Goal: Find specific page/section: Find specific page/section

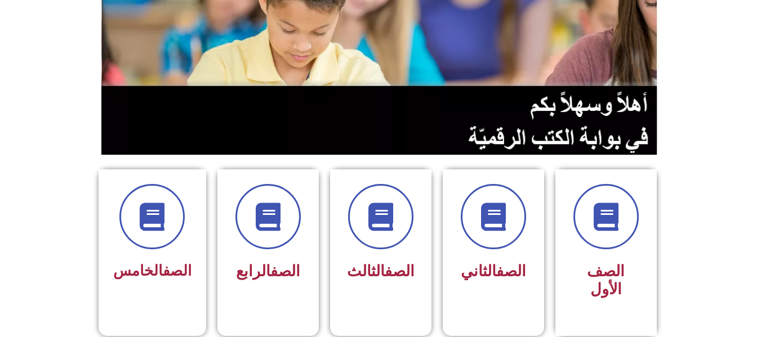
scroll to position [225, 0]
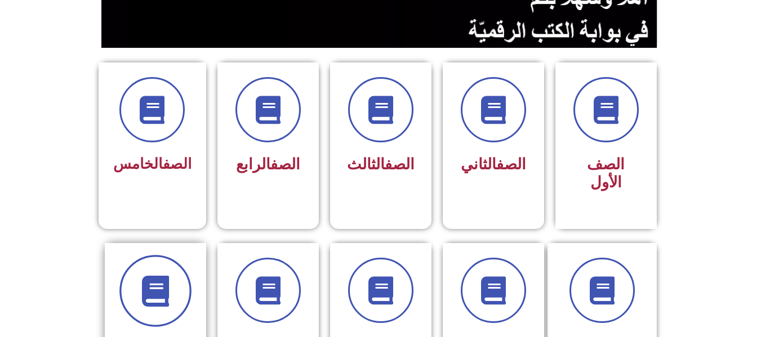
click at [150, 275] on icon at bounding box center [155, 290] width 31 height 31
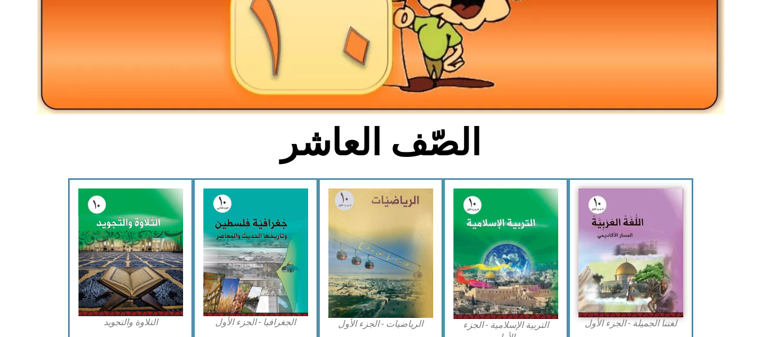
scroll to position [180, 0]
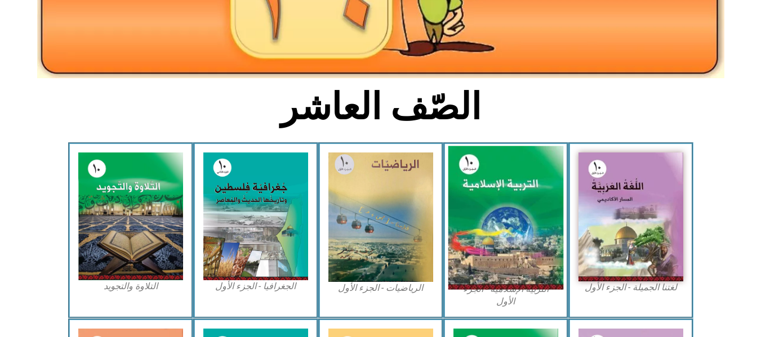
click at [504, 185] on img at bounding box center [505, 218] width 115 height 144
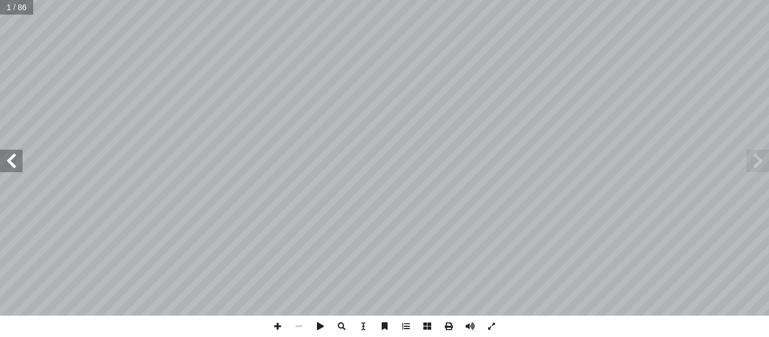
click at [14, 158] on span at bounding box center [11, 161] width 23 height 23
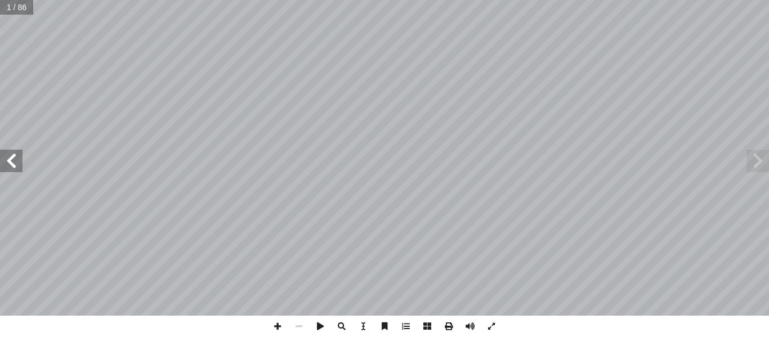
click at [14, 158] on span at bounding box center [11, 161] width 23 height 23
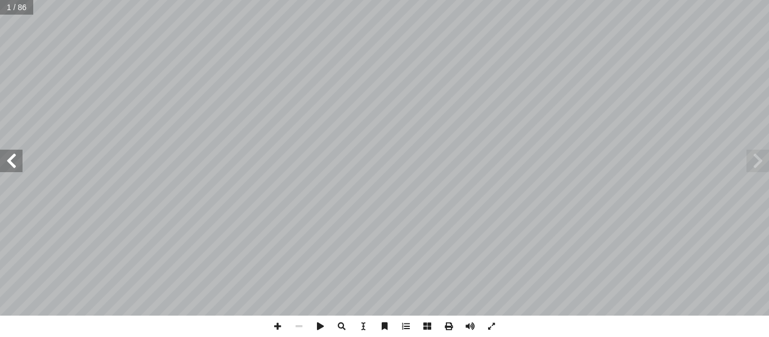
click at [14, 158] on span at bounding box center [11, 161] width 23 height 23
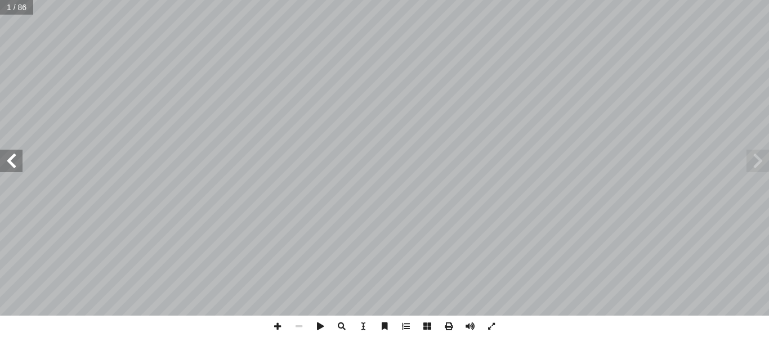
click at [14, 158] on span at bounding box center [11, 161] width 23 height 23
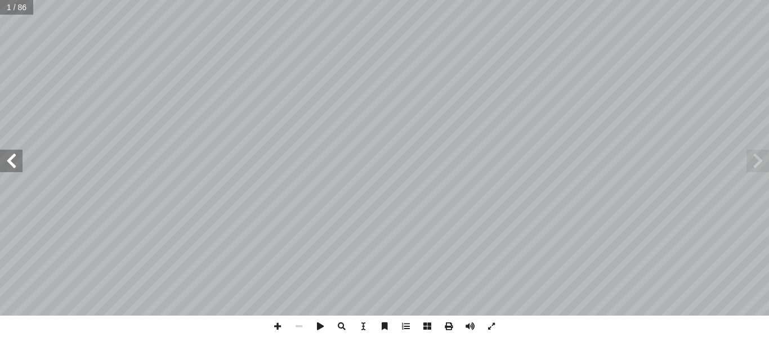
click at [14, 158] on span at bounding box center [11, 161] width 23 height 23
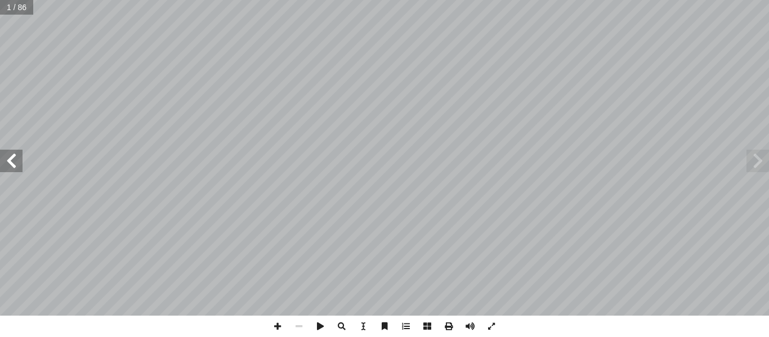
click at [14, 158] on span at bounding box center [11, 161] width 23 height 23
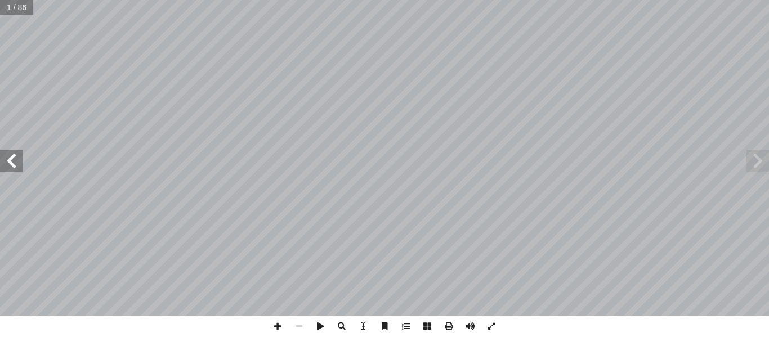
click at [14, 158] on span at bounding box center [11, 161] width 23 height 23
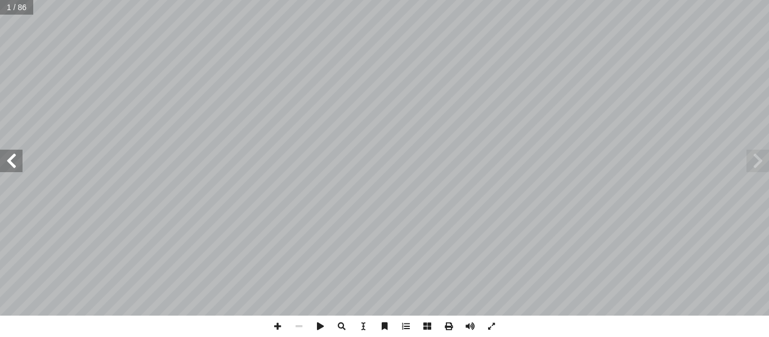
click at [14, 158] on span at bounding box center [11, 161] width 23 height 23
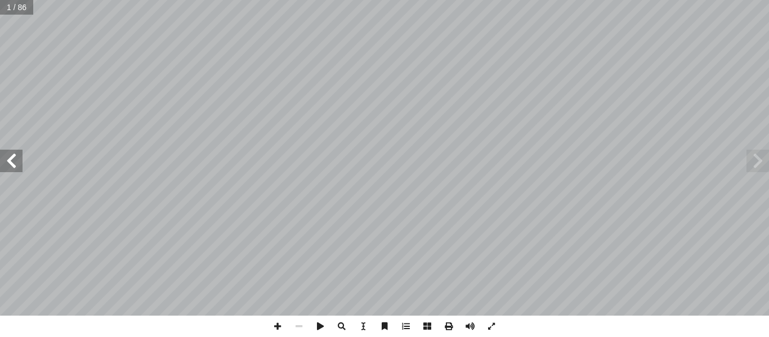
click at [14, 158] on span at bounding box center [11, 161] width 23 height 23
click at [274, 324] on span at bounding box center [277, 326] width 21 height 21
